Goal: Information Seeking & Learning: Learn about a topic

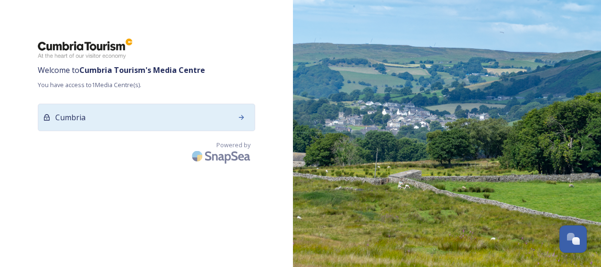
click at [118, 123] on div "Cumbria" at bounding box center [146, 117] width 217 height 27
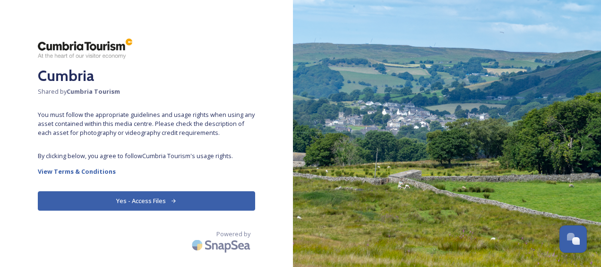
click at [136, 199] on button "Yes - Access Files" at bounding box center [146, 200] width 217 height 19
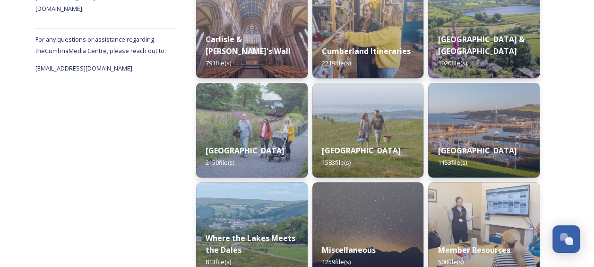
scroll to position [190, 0]
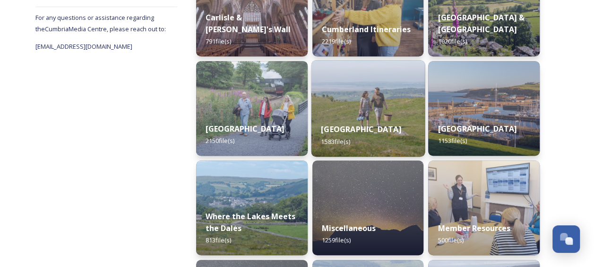
click at [360, 125] on strong "[GEOGRAPHIC_DATA]" at bounding box center [361, 129] width 80 height 10
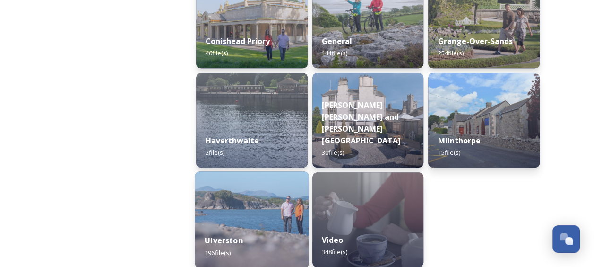
scroll to position [321, 0]
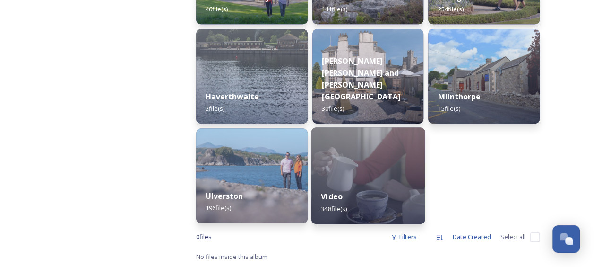
click at [350, 195] on div "Video 348 file(s)" at bounding box center [367, 202] width 113 height 43
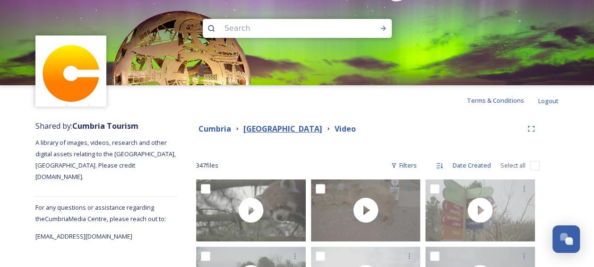
click at [282, 131] on strong "[GEOGRAPHIC_DATA]" at bounding box center [282, 128] width 79 height 10
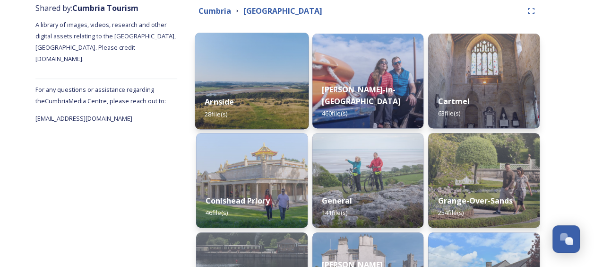
scroll to position [57, 0]
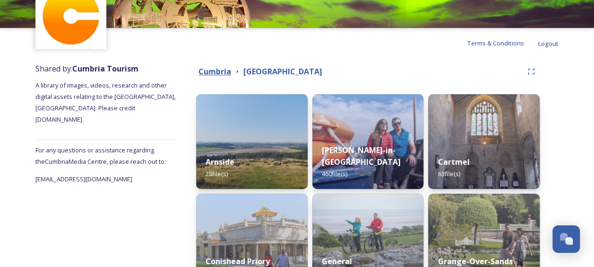
click at [212, 72] on strong "Cumbria" at bounding box center [215, 71] width 33 height 10
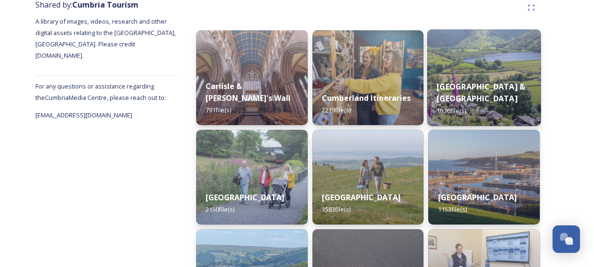
scroll to position [169, 0]
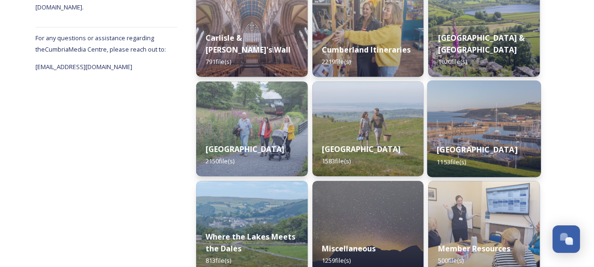
click at [462, 148] on div "Western Lake District & Coast 1153 file(s)" at bounding box center [483, 155] width 113 height 43
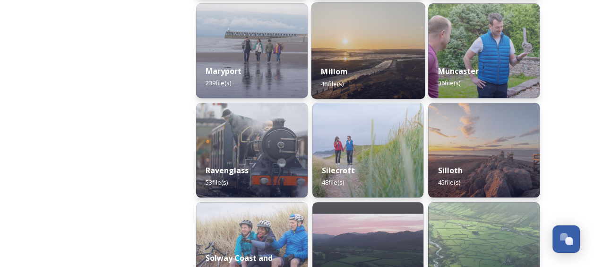
scroll to position [436, 0]
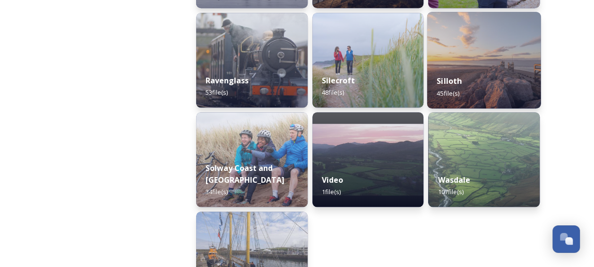
click at [477, 66] on div "Silloth 45 file(s)" at bounding box center [483, 86] width 113 height 43
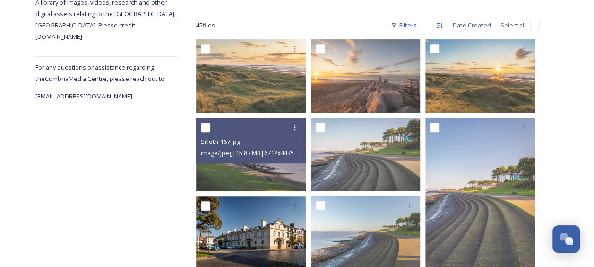
scroll to position [12, 0]
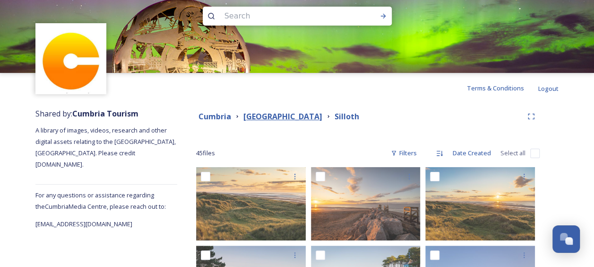
click at [322, 115] on strong "[GEOGRAPHIC_DATA]" at bounding box center [282, 116] width 79 height 10
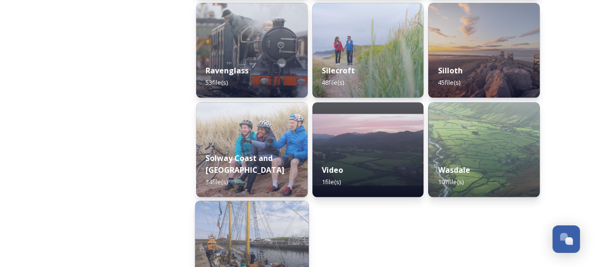
scroll to position [509, 0]
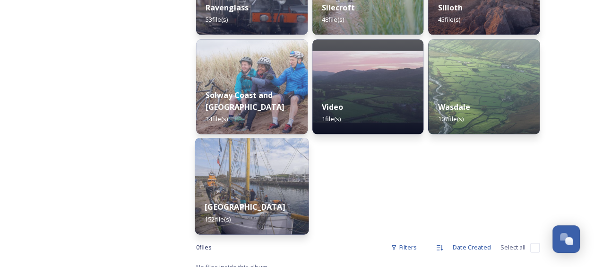
click at [243, 191] on div "Whitehaven 152 file(s)" at bounding box center [251, 212] width 113 height 43
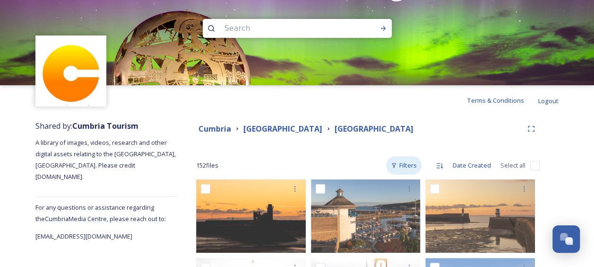
click at [413, 170] on div "Filters" at bounding box center [403, 165] width 35 height 18
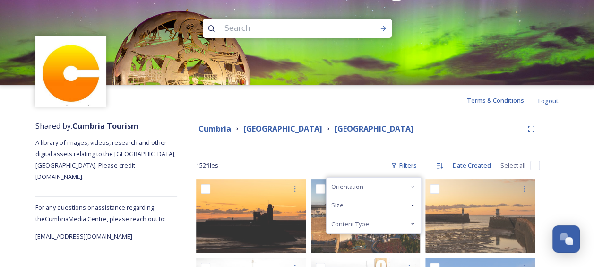
click at [358, 224] on span "Content Type" at bounding box center [350, 223] width 38 height 9
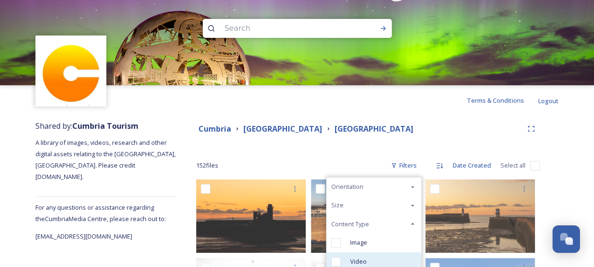
click at [352, 258] on span "Video" at bounding box center [358, 261] width 17 height 9
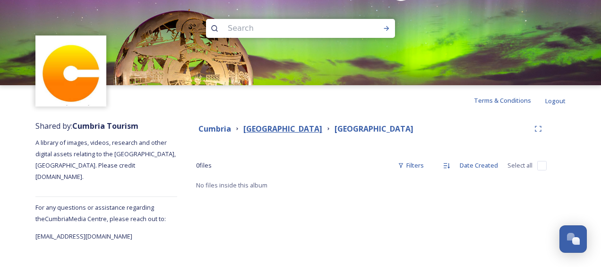
click at [299, 131] on strong "[GEOGRAPHIC_DATA]" at bounding box center [282, 128] width 79 height 10
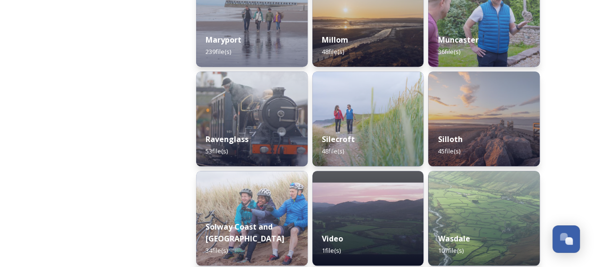
scroll to position [520, 0]
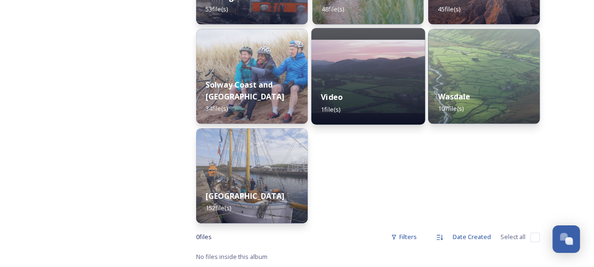
click at [340, 102] on strong "Video" at bounding box center [332, 97] width 22 height 10
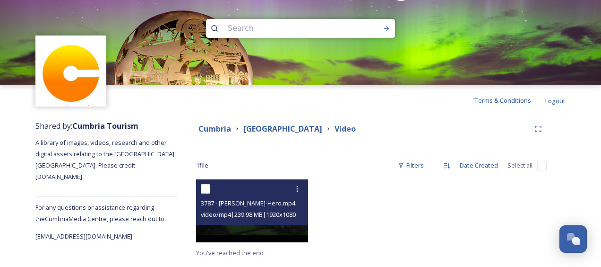
click at [252, 201] on span "3787 - [PERSON_NAME]-Hero.mp4" at bounding box center [248, 203] width 95 height 9
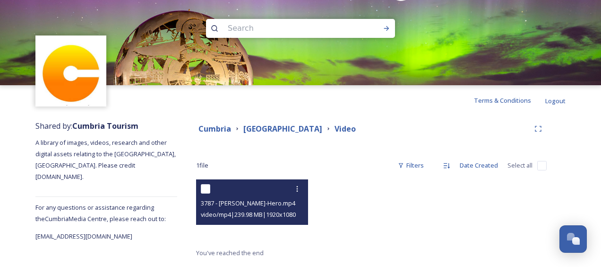
click at [251, 239] on video "3787 - Copeland-Hero.mp4" at bounding box center [252, 210] width 112 height 63
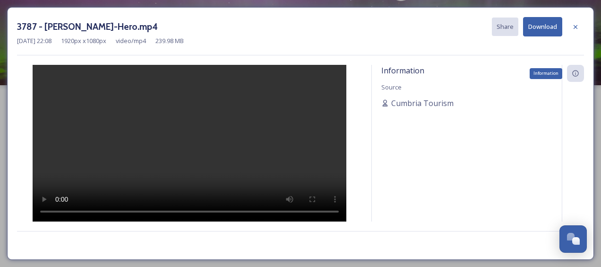
click at [577, 68] on div "Information" at bounding box center [575, 73] width 17 height 17
click at [429, 101] on span "Cumbria Tourism" at bounding box center [422, 102] width 62 height 11
click at [576, 28] on icon at bounding box center [576, 27] width 8 height 8
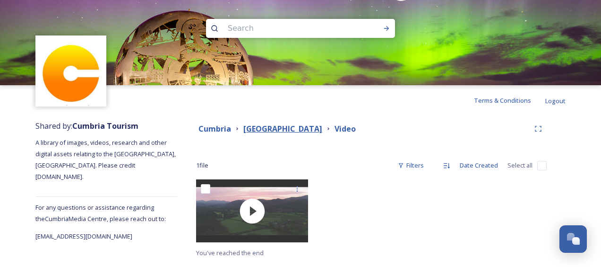
click at [260, 128] on strong "[GEOGRAPHIC_DATA]" at bounding box center [282, 128] width 79 height 10
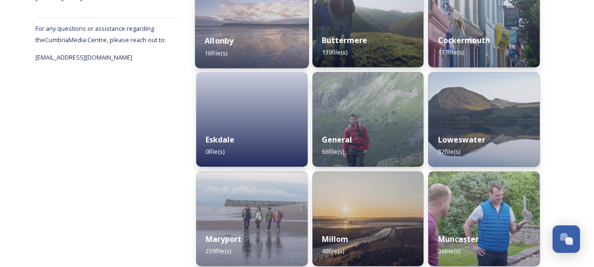
scroll to position [4, 0]
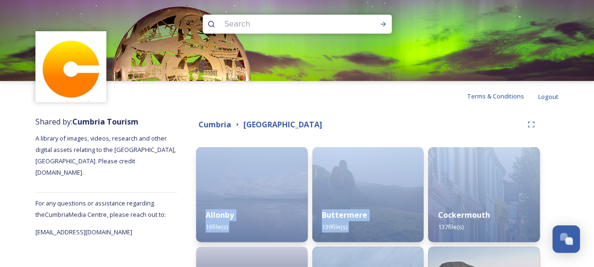
drag, startPoint x: 546, startPoint y: 130, endPoint x: 576, endPoint y: 217, distance: 91.7
